Goal: Task Accomplishment & Management: Manage account settings

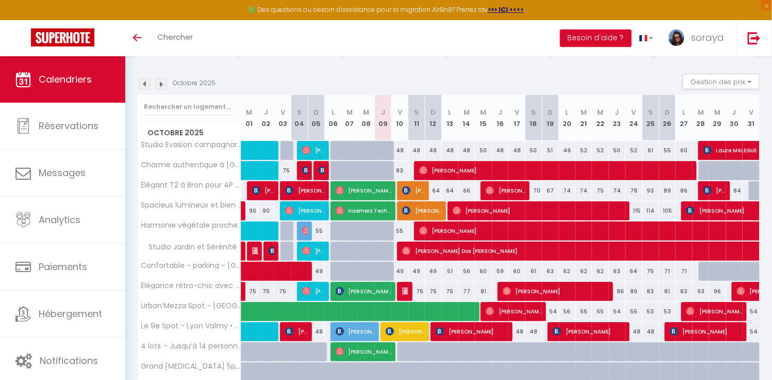
scroll to position [93, 0]
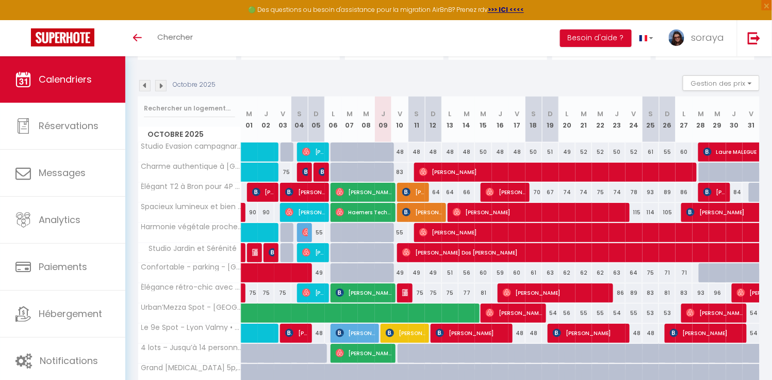
click at [143, 84] on img at bounding box center [144, 85] width 11 height 11
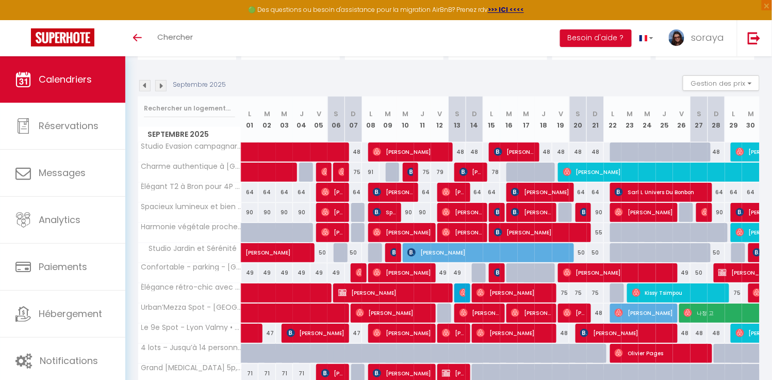
scroll to position [56, 0]
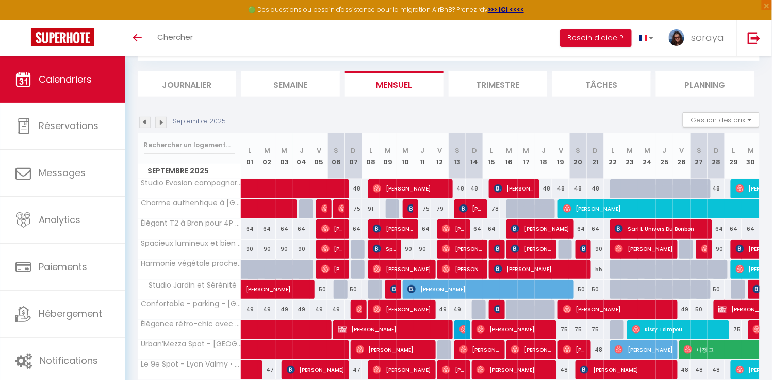
click at [409, 226] on span "[PERSON_NAME]" at bounding box center [393, 229] width 41 height 20
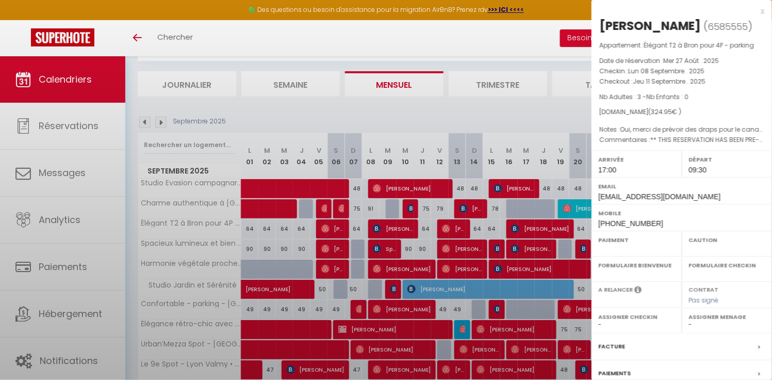
select select "OK"
select select "1"
select select "0"
select select "1"
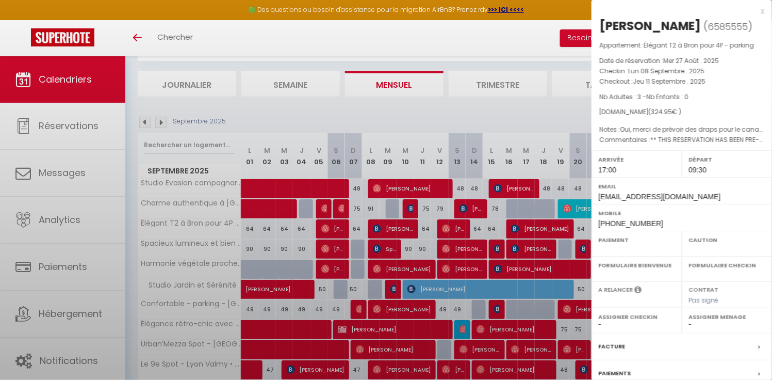
select select
select select "34604"
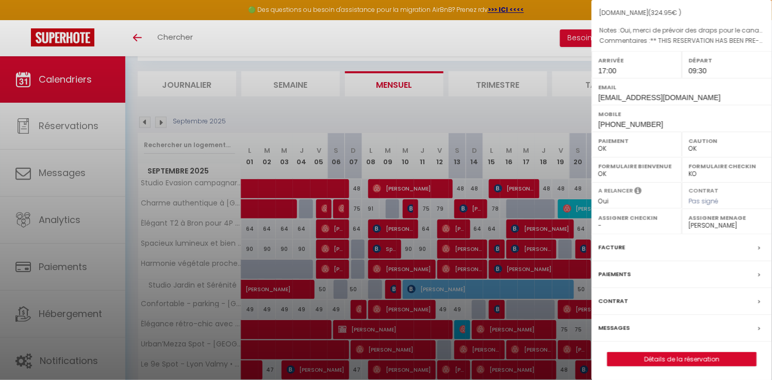
scroll to position [98, 0]
click at [613, 326] on label "Messages" at bounding box center [614, 329] width 31 height 11
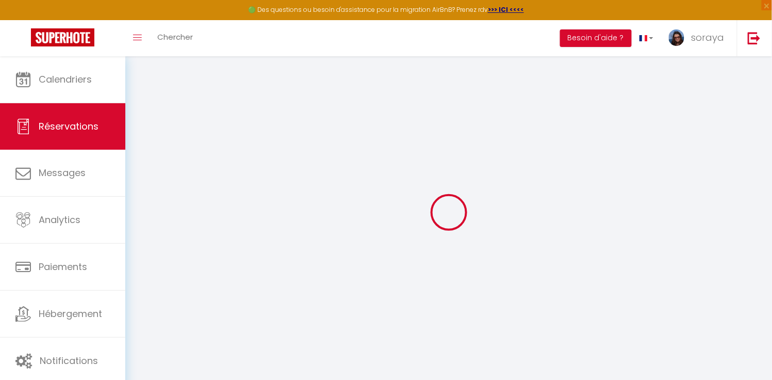
select select
checkbox input "false"
select index
select select
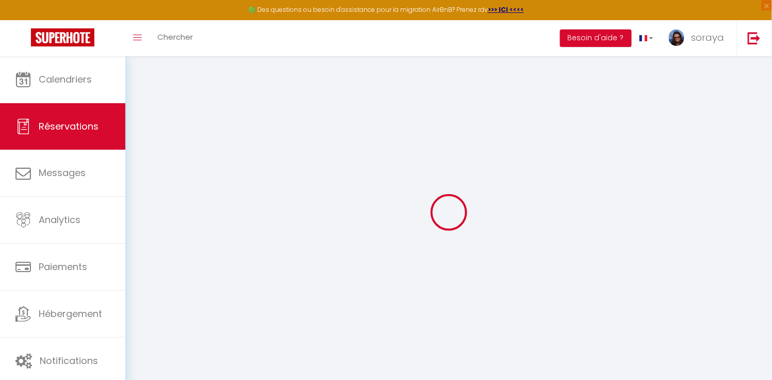
select select
checkbox input "false"
select index
select select
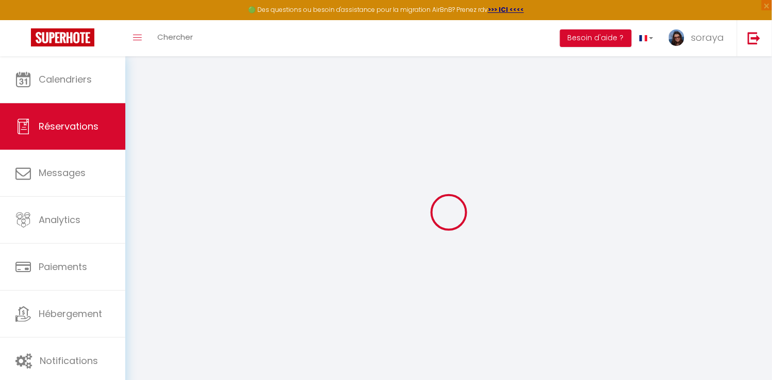
checkbox input "false"
select index
type \ "** THIS RESERVATION HAS BEEN PRE-PAID ** Reservation has a cancellation grace p…"
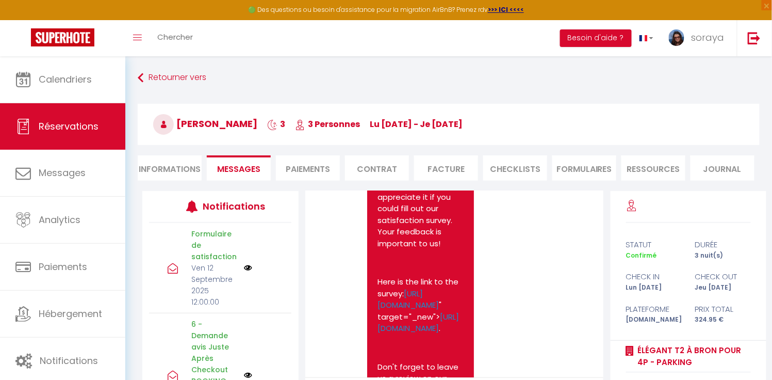
scroll to position [4605, 0]
